Goal: Task Accomplishment & Management: Use online tool/utility

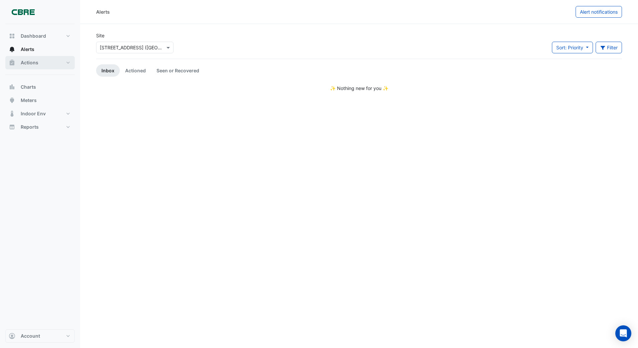
click at [34, 63] on span "Actions" at bounding box center [30, 62] width 18 height 7
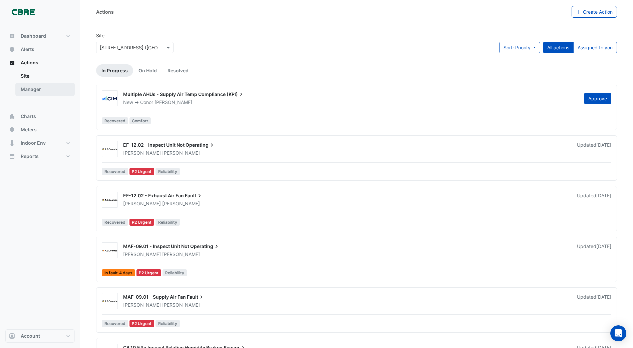
click at [33, 89] on link "Manager" at bounding box center [44, 89] width 59 height 13
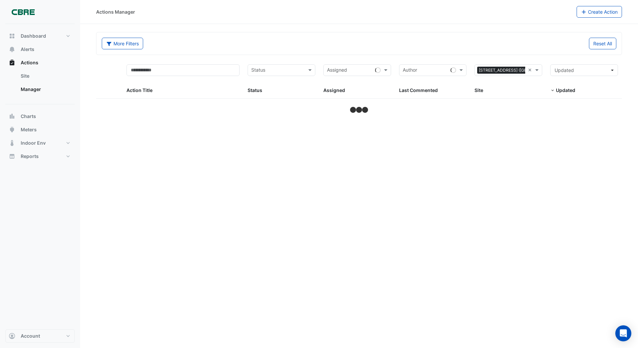
select select "***"
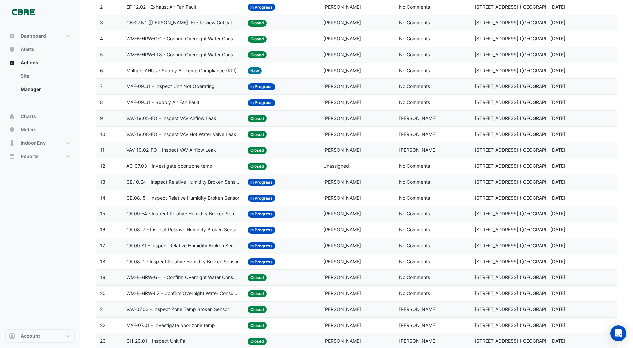
scroll to position [167, 0]
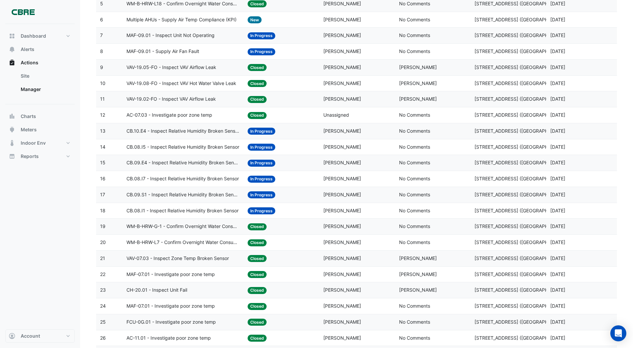
click at [177, 211] on span "CB.08.I1 - Inspect Relative Humidity Broken Sensor" at bounding box center [182, 211] width 112 height 8
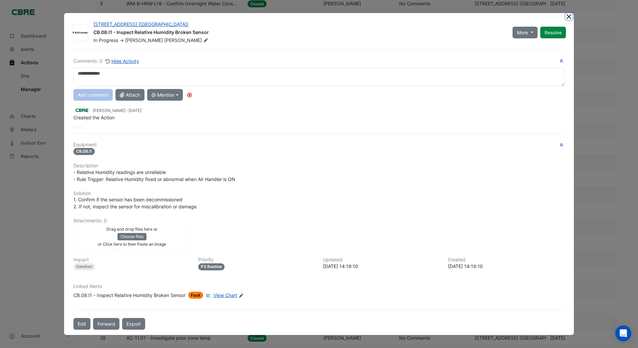
click at [568, 16] on ngb-modal-window "[STREET_ADDRESS] ([GEOGRAPHIC_DATA]) CB.08.I1 - Inspect Relative Humidity Broke…" at bounding box center [319, 174] width 638 height 348
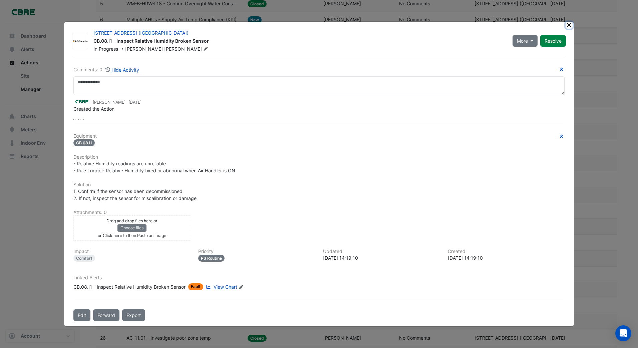
click at [570, 26] on button "Close" at bounding box center [569, 25] width 7 height 7
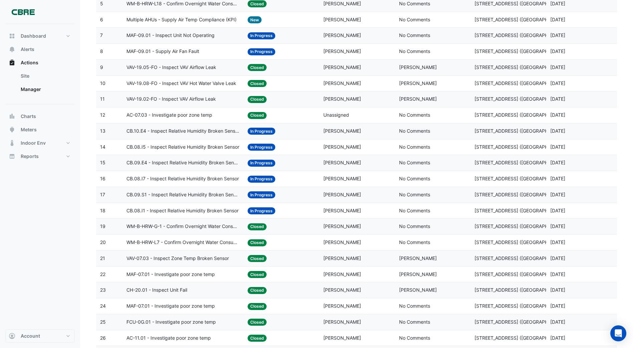
scroll to position [0, 0]
